Goal: Task Accomplishment & Management: Use online tool/utility

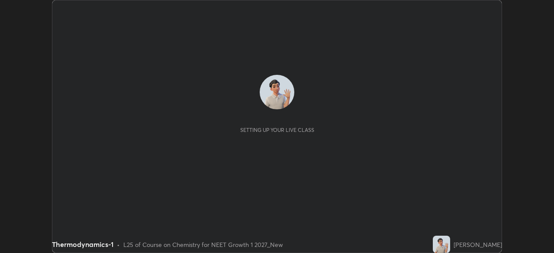
scroll to position [253, 553]
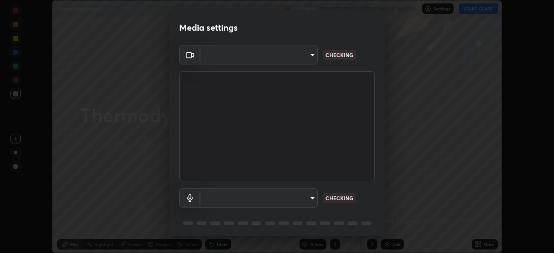
type input "27782adc23e2fb2e9a25af94410cad793eda472e13505a4e640454b7a0983fad"
type input "default"
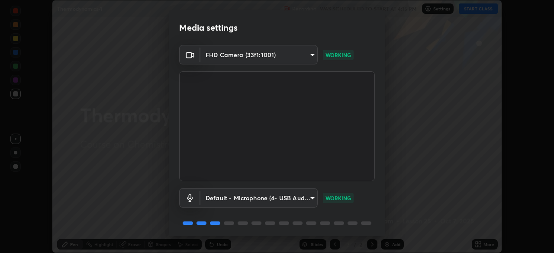
scroll to position [31, 0]
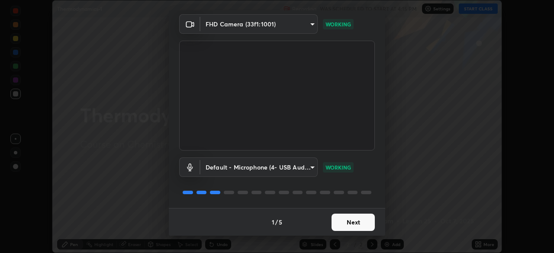
click at [348, 222] on button "Next" at bounding box center [352, 222] width 43 height 17
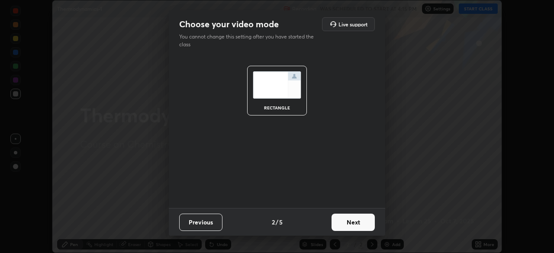
scroll to position [0, 0]
click at [350, 222] on button "Next" at bounding box center [352, 222] width 43 height 17
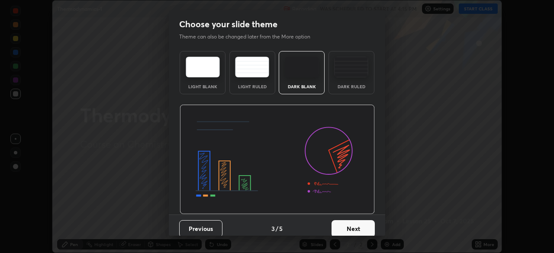
click at [349, 223] on button "Next" at bounding box center [352, 228] width 43 height 17
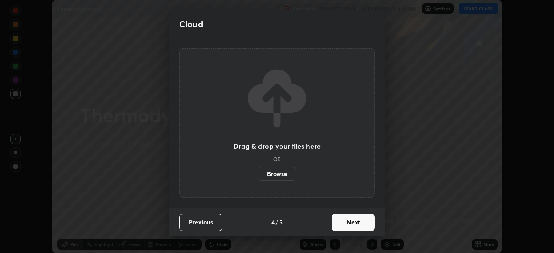
click at [348, 223] on button "Next" at bounding box center [352, 222] width 43 height 17
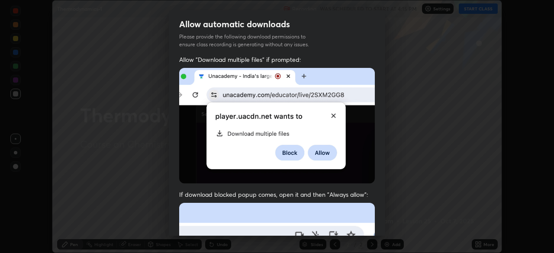
scroll to position [207, 0]
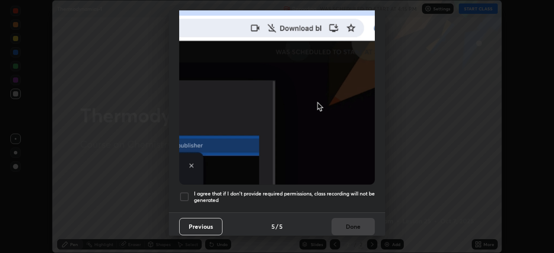
click at [334, 190] on h5 "I agree that if I don't provide required permissions, class recording will not …" at bounding box center [284, 196] width 181 height 13
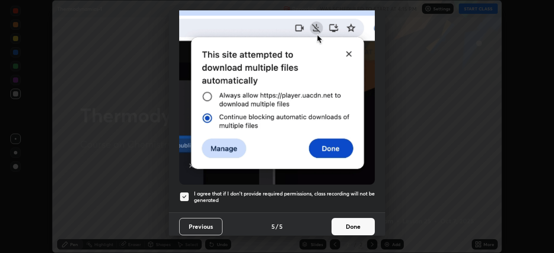
click at [345, 218] on button "Done" at bounding box center [352, 226] width 43 height 17
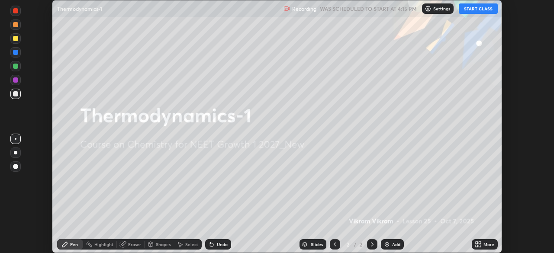
click at [392, 242] on div "Add" at bounding box center [396, 244] width 8 height 4
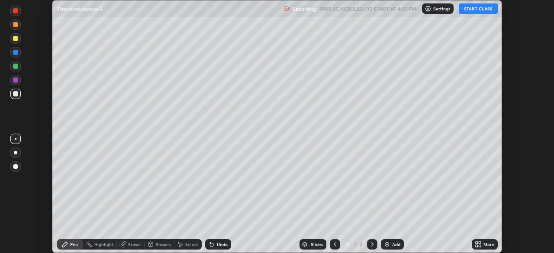
click at [469, 10] on button "START CLASS" at bounding box center [478, 8] width 39 height 10
click at [14, 40] on div at bounding box center [15, 38] width 5 height 5
click at [16, 94] on div at bounding box center [15, 93] width 5 height 5
click at [38, 178] on div "Setting up your live class" at bounding box center [277, 126] width 554 height 253
click at [15, 67] on div at bounding box center [15, 66] width 5 height 5
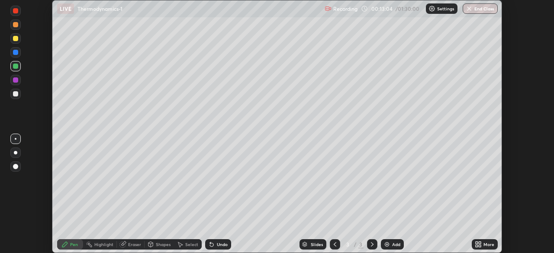
click at [217, 243] on div "Undo" at bounding box center [222, 244] width 11 height 4
click at [217, 246] on div "Undo" at bounding box center [222, 244] width 11 height 4
click at [217, 247] on div "Undo" at bounding box center [218, 244] width 26 height 10
click at [213, 242] on icon at bounding box center [211, 244] width 7 height 7
click at [12, 84] on div at bounding box center [15, 80] width 10 height 10
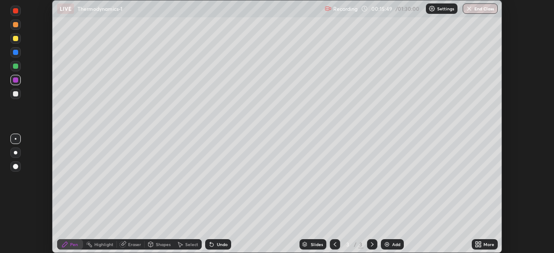
click at [217, 244] on div "Undo" at bounding box center [222, 244] width 11 height 4
click at [218, 241] on div "Undo" at bounding box center [218, 244] width 26 height 10
click at [387, 243] on img at bounding box center [386, 244] width 7 height 7
click at [331, 244] on icon at bounding box center [334, 244] width 7 height 7
click at [386, 244] on img at bounding box center [386, 244] width 7 height 7
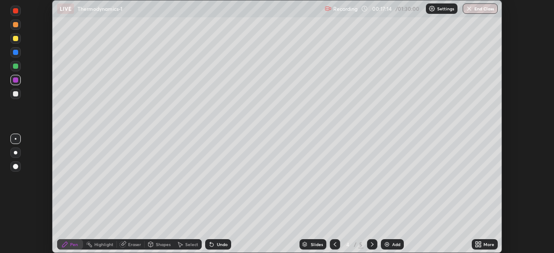
click at [13, 66] on div at bounding box center [15, 66] width 5 height 5
click at [14, 95] on div at bounding box center [15, 93] width 5 height 5
click at [133, 245] on div "Eraser" at bounding box center [134, 244] width 13 height 4
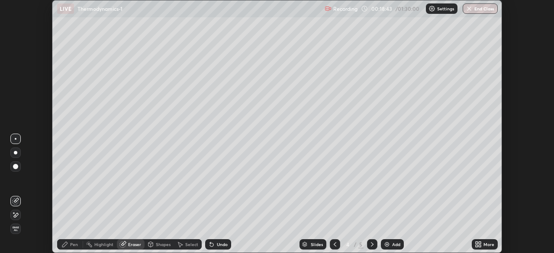
click at [14, 213] on icon at bounding box center [13, 212] width 1 height 1
click at [69, 247] on div "Pen" at bounding box center [70, 244] width 26 height 10
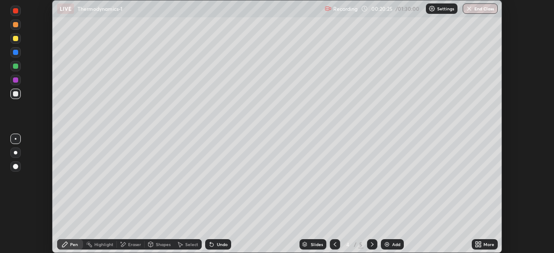
click at [213, 245] on icon at bounding box center [211, 244] width 7 height 7
click at [217, 243] on div "Undo" at bounding box center [222, 244] width 11 height 4
click at [215, 246] on div "Undo" at bounding box center [218, 244] width 26 height 10
click at [131, 243] on div "Eraser" at bounding box center [134, 244] width 13 height 4
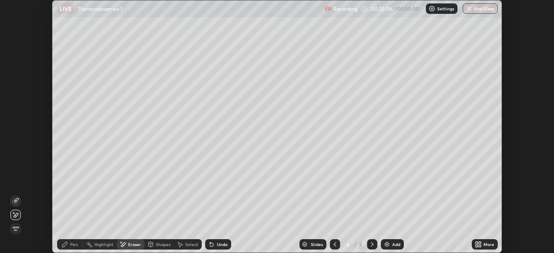
click at [74, 244] on div "Pen" at bounding box center [74, 244] width 8 height 4
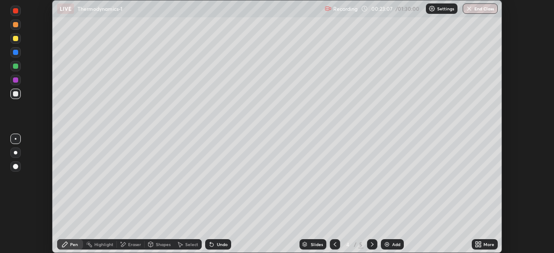
click at [14, 39] on div at bounding box center [15, 38] width 5 height 5
click at [19, 215] on div at bounding box center [16, 184] width 14 height 104
click at [20, 217] on div at bounding box center [16, 184] width 14 height 104
click at [369, 247] on icon at bounding box center [372, 244] width 7 height 7
click at [14, 67] on div at bounding box center [15, 66] width 5 height 5
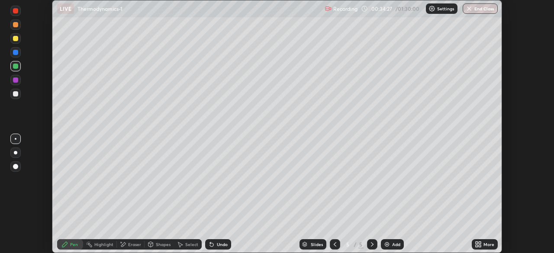
click at [17, 96] on div at bounding box center [15, 93] width 5 height 5
click at [217, 244] on div "Undo" at bounding box center [222, 244] width 11 height 4
click at [213, 244] on icon at bounding box center [211, 244] width 7 height 7
click at [212, 245] on icon at bounding box center [211, 244] width 3 height 3
click at [19, 204] on div at bounding box center [16, 184] width 14 height 104
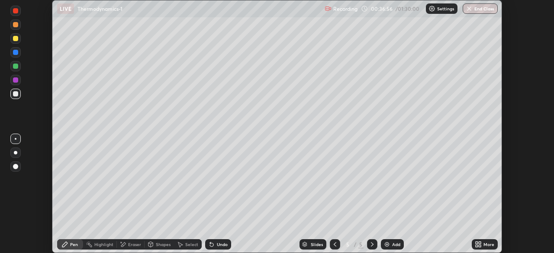
click at [388, 246] on img at bounding box center [386, 244] width 7 height 7
click at [16, 66] on div at bounding box center [15, 66] width 5 height 5
click at [16, 93] on div at bounding box center [15, 93] width 5 height 5
click at [15, 40] on div at bounding box center [15, 38] width 5 height 5
click at [14, 95] on div at bounding box center [15, 93] width 5 height 5
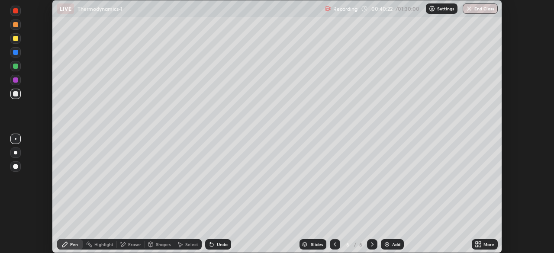
click at [124, 244] on icon at bounding box center [123, 244] width 5 height 4
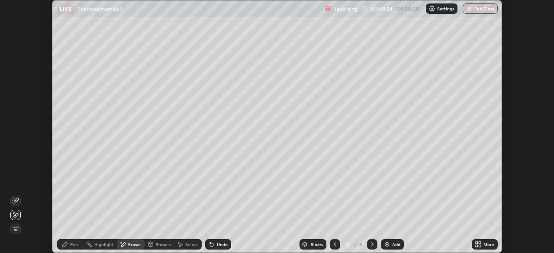
click at [64, 245] on icon at bounding box center [64, 244] width 5 height 5
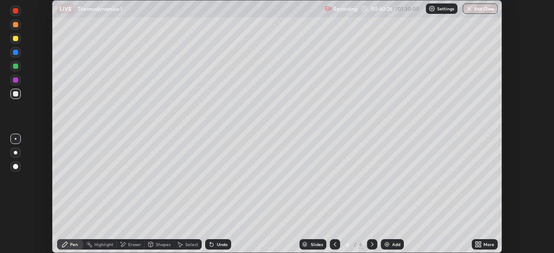
click at [14, 67] on div at bounding box center [15, 66] width 5 height 5
click at [5, 219] on div "Erase all" at bounding box center [15, 126] width 21 height 218
click at [383, 242] on img at bounding box center [386, 244] width 7 height 7
click at [127, 246] on div "Eraser" at bounding box center [131, 244] width 28 height 10
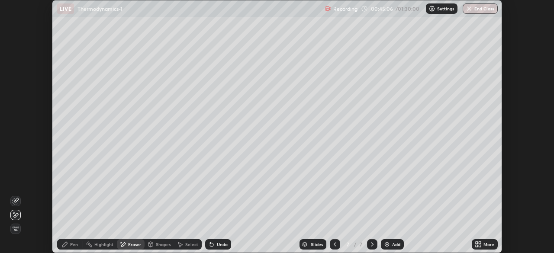
click at [71, 244] on div "Pen" at bounding box center [74, 244] width 8 height 4
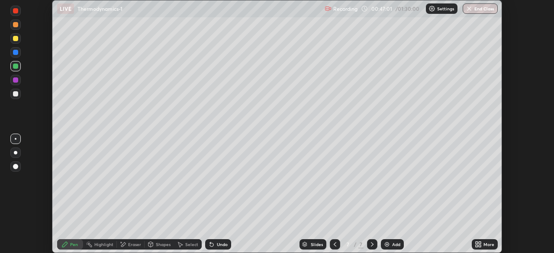
click at [210, 245] on icon at bounding box center [211, 244] width 3 height 3
click at [12, 215] on div at bounding box center [16, 184] width 14 height 104
click at [385, 244] on img at bounding box center [386, 244] width 7 height 7
click at [339, 244] on div at bounding box center [335, 244] width 10 height 10
click at [323, 240] on div "Slides" at bounding box center [312, 244] width 27 height 10
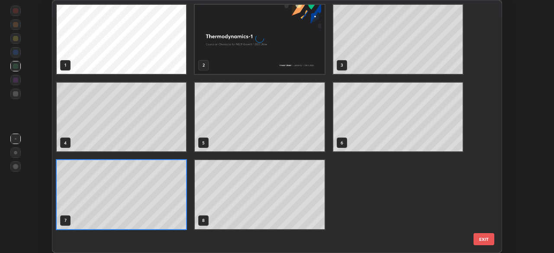
click at [322, 242] on div "1 2 3 4 5 6 7 8" at bounding box center [269, 126] width 434 height 252
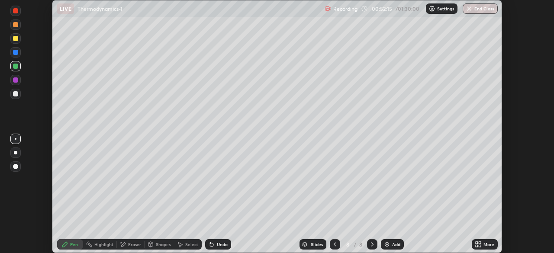
click at [16, 22] on div at bounding box center [15, 24] width 5 height 5
click at [26, 222] on div "Erase all" at bounding box center [15, 126] width 21 height 218
click at [220, 240] on div "Undo" at bounding box center [218, 244] width 26 height 10
click at [214, 243] on div "Undo" at bounding box center [218, 244] width 26 height 10
click at [16, 79] on div at bounding box center [15, 79] width 5 height 5
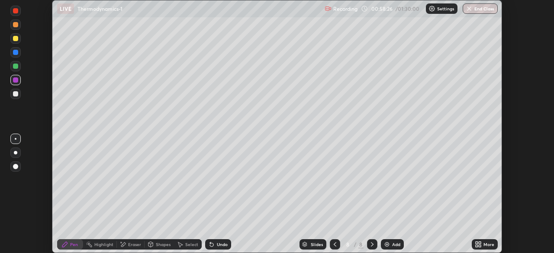
click at [217, 247] on div "Undo" at bounding box center [222, 244] width 11 height 4
click at [387, 242] on img at bounding box center [386, 244] width 7 height 7
click at [16, 67] on div at bounding box center [15, 66] width 5 height 5
click at [13, 54] on div at bounding box center [15, 52] width 5 height 5
click at [218, 247] on div "Undo" at bounding box center [222, 244] width 11 height 4
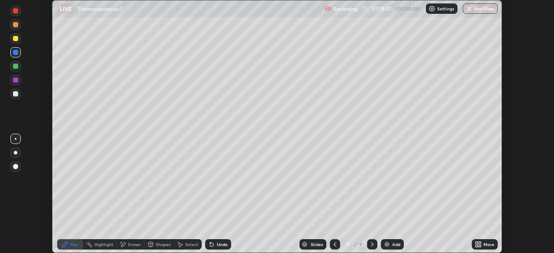
click at [20, 211] on div at bounding box center [16, 184] width 14 height 104
click at [20, 96] on div at bounding box center [15, 94] width 10 height 10
click at [39, 226] on div "Setting up your live class" at bounding box center [277, 126] width 554 height 253
click at [334, 247] on icon at bounding box center [334, 244] width 7 height 7
click at [334, 244] on icon at bounding box center [334, 244] width 7 height 7
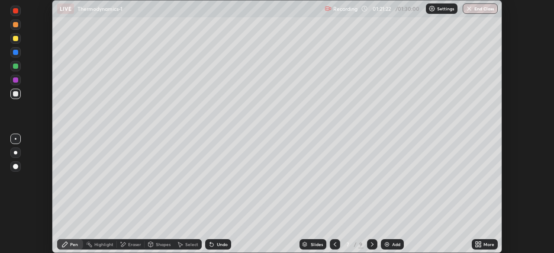
click at [333, 242] on icon at bounding box center [334, 244] width 7 height 7
click at [369, 241] on icon at bounding box center [372, 244] width 7 height 7
click at [371, 244] on icon at bounding box center [372, 244] width 7 height 7
click at [367, 246] on div at bounding box center [372, 244] width 10 height 10
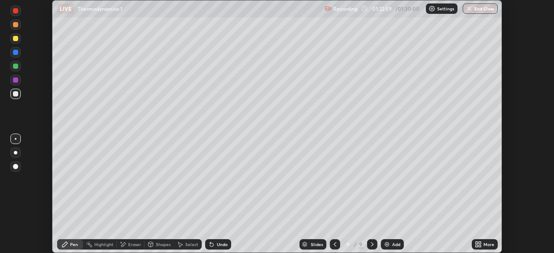
click at [390, 245] on div "Add" at bounding box center [392, 244] width 23 height 10
click at [217, 247] on div "Undo" at bounding box center [218, 244] width 26 height 10
click at [220, 245] on div "Undo" at bounding box center [222, 244] width 11 height 4
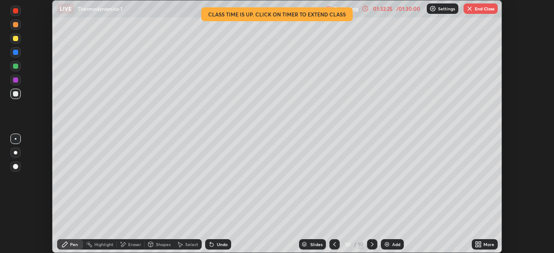
click at [468, 11] on img "button" at bounding box center [469, 8] width 7 height 7
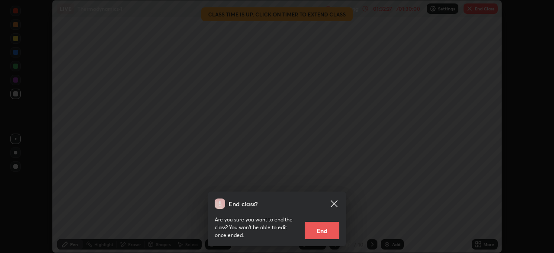
click at [324, 231] on button "End" at bounding box center [322, 230] width 35 height 17
